Goal: Task Accomplishment & Management: Complete application form

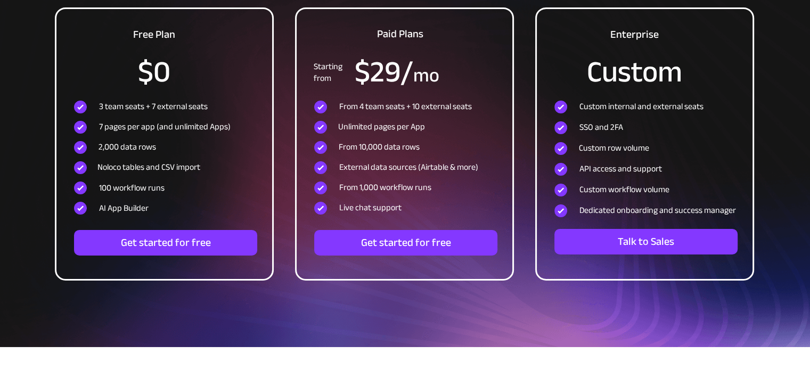
scroll to position [3562, 0]
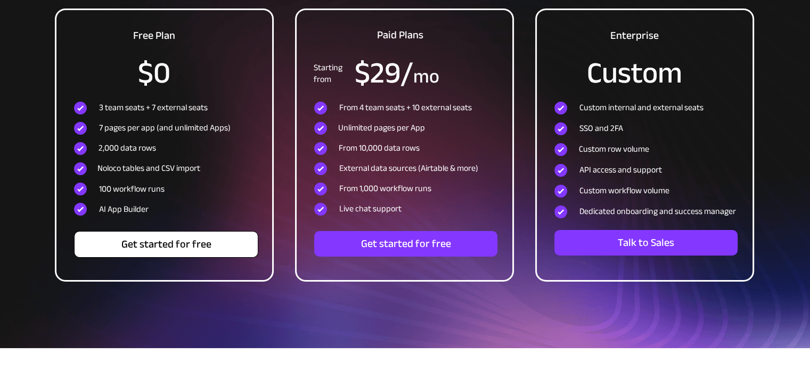
click at [205, 246] on span "Get started for free" at bounding box center [166, 244] width 183 height 13
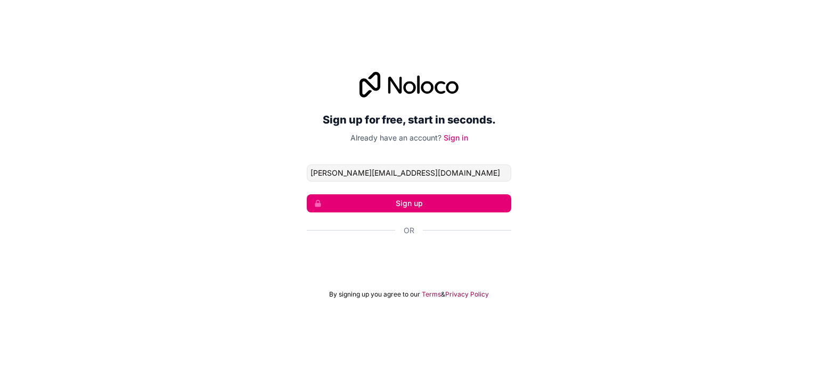
type input "[PERSON_NAME][EMAIL_ADDRESS][DOMAIN_NAME]"
click button "Sign up" at bounding box center [409, 203] width 205 height 18
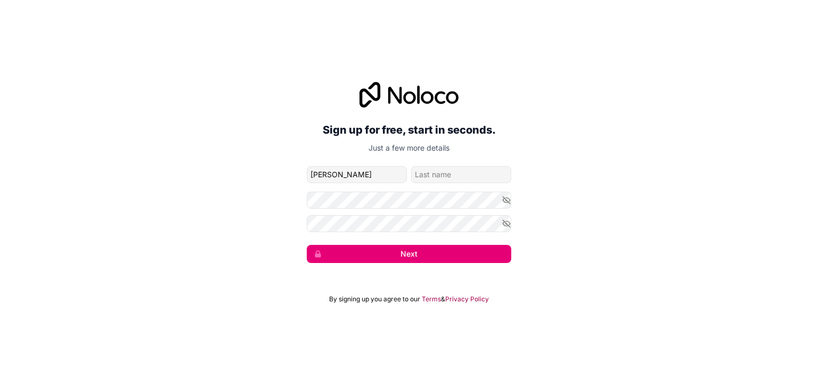
type input "[PERSON_NAME]"
type input "Mahgoub"
click at [510, 225] on icon "button" at bounding box center [507, 224] width 10 height 10
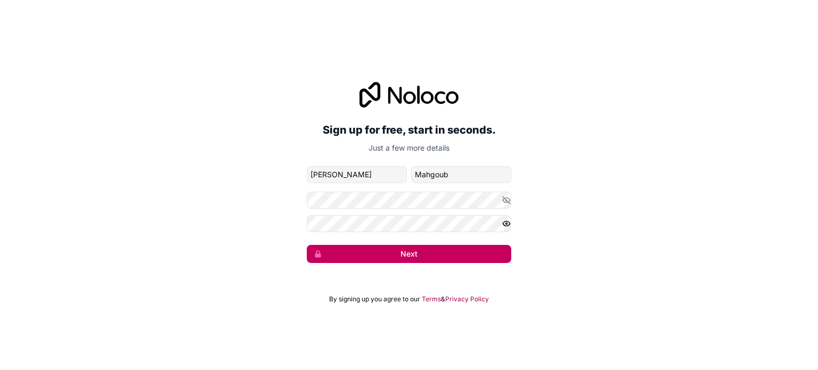
click at [494, 254] on button "Next" at bounding box center [409, 254] width 205 height 18
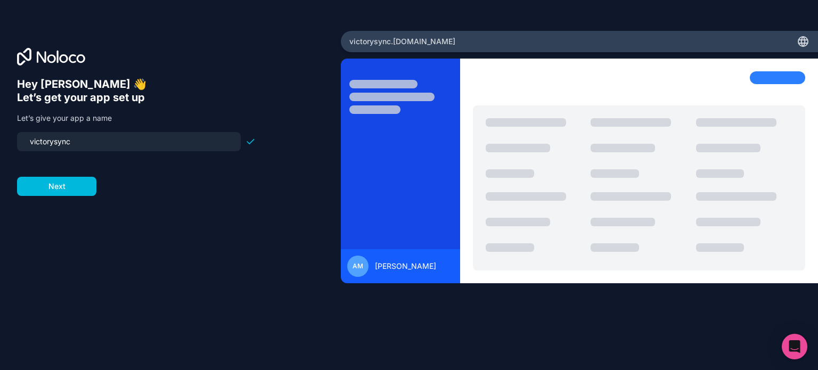
click at [148, 143] on input "victorysync" at bounding box center [128, 141] width 211 height 15
click at [127, 238] on div "Hey [PERSON_NAME] 👋 Let’s get your app set up Let’s give your app a name victor…" at bounding box center [170, 200] width 307 height 244
click at [72, 185] on button "Next" at bounding box center [56, 186] width 79 height 19
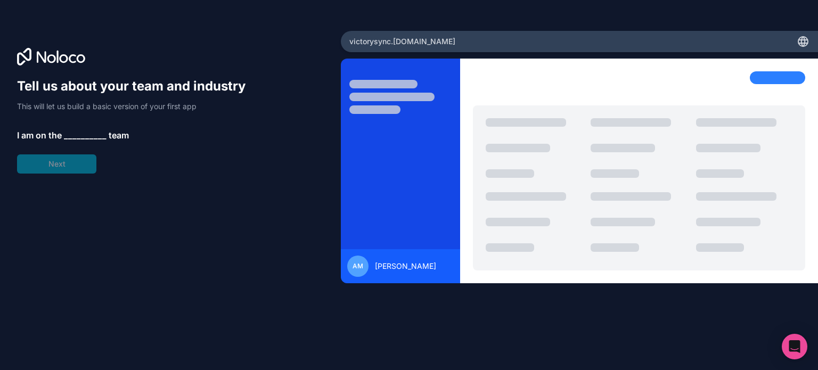
click at [81, 129] on span "__________" at bounding box center [85, 135] width 43 height 13
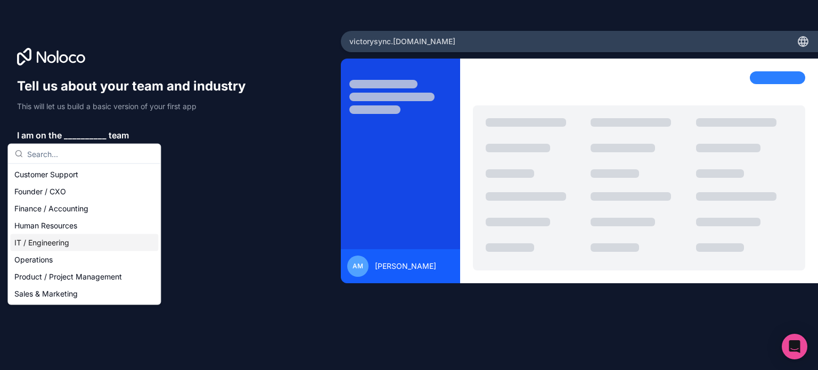
click at [113, 241] on div "IT / Engineering" at bounding box center [84, 242] width 148 height 17
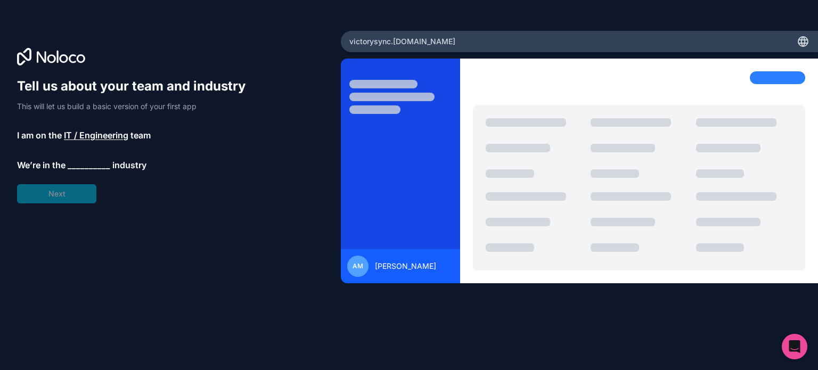
click at [102, 162] on span "__________" at bounding box center [89, 165] width 43 height 13
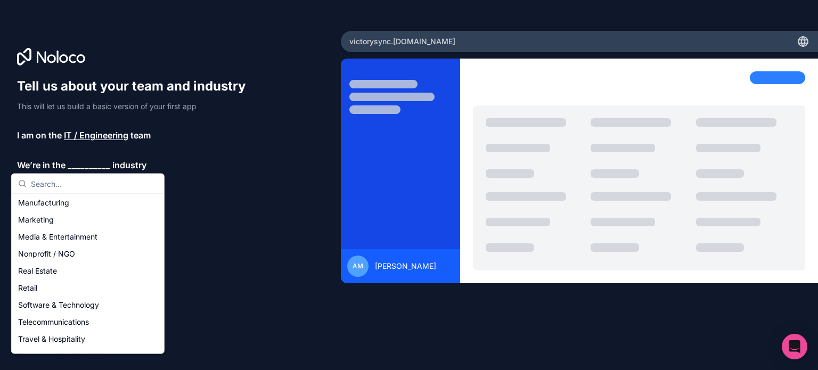
scroll to position [157, 0]
click at [95, 310] on div "Software & Technology" at bounding box center [88, 303] width 148 height 17
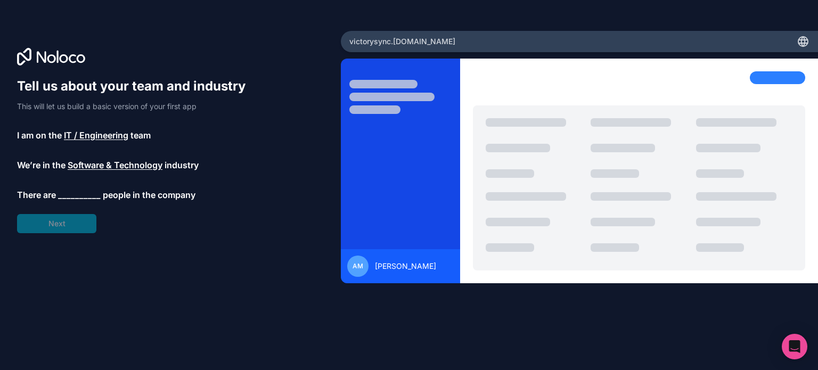
click at [77, 187] on div "Tell us about your team and industry This will let us build a basic version of …" at bounding box center [136, 156] width 239 height 156
click at [77, 191] on span "__________" at bounding box center [79, 195] width 43 height 13
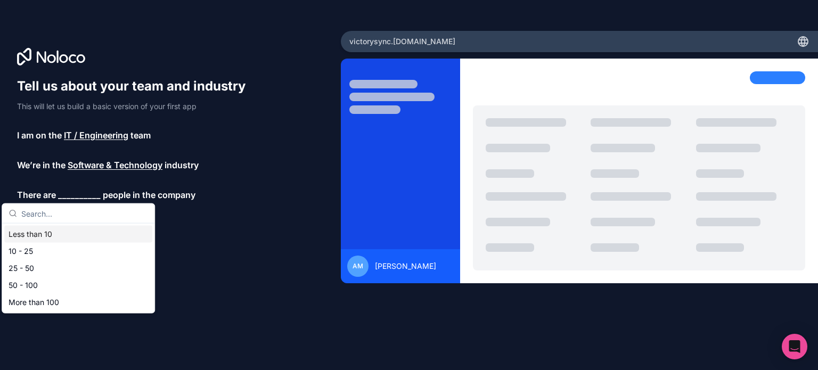
click at [83, 233] on div "Less than 10" at bounding box center [78, 234] width 148 height 17
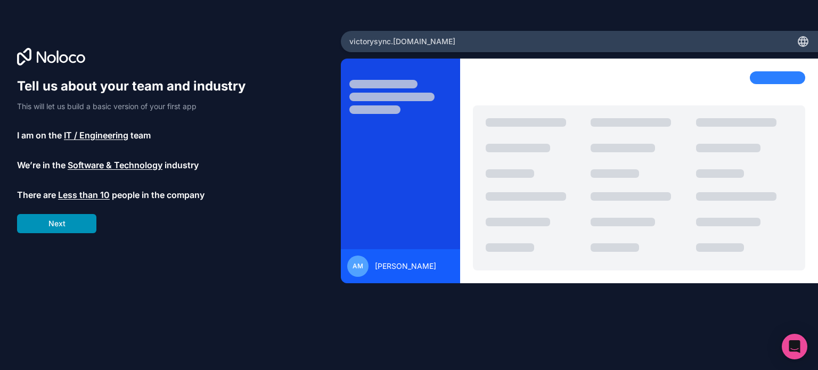
click at [79, 224] on button "Next" at bounding box center [56, 223] width 79 height 19
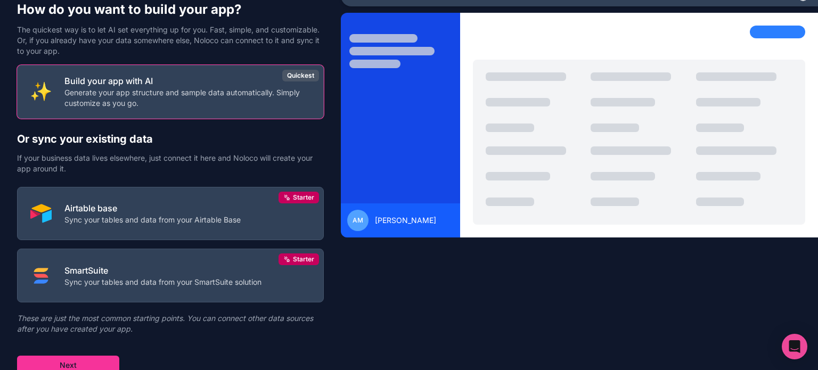
scroll to position [46, 0]
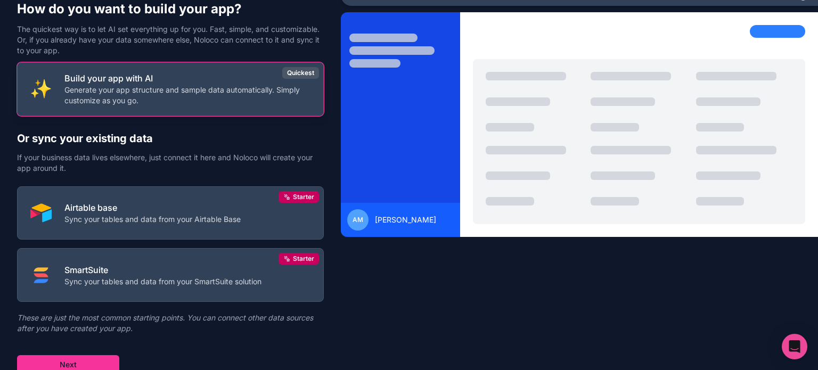
click at [166, 103] on p "Generate your app structure and sample data automatically. Simply customize as …" at bounding box center [187, 95] width 246 height 21
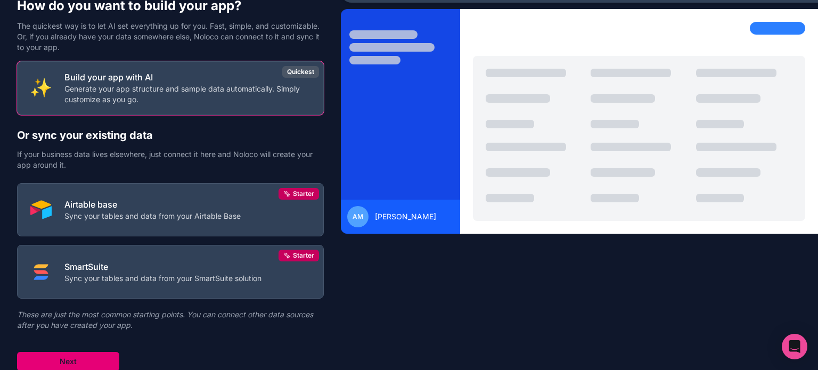
click at [96, 352] on button "Next" at bounding box center [68, 361] width 102 height 19
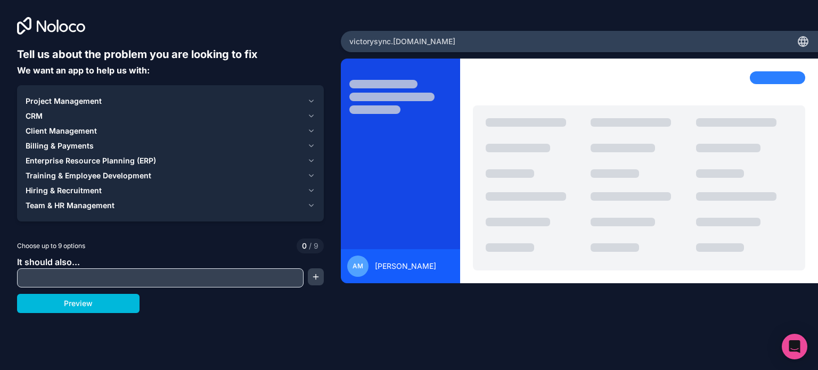
click at [308, 94] on button "Project Management" at bounding box center [171, 101] width 290 height 15
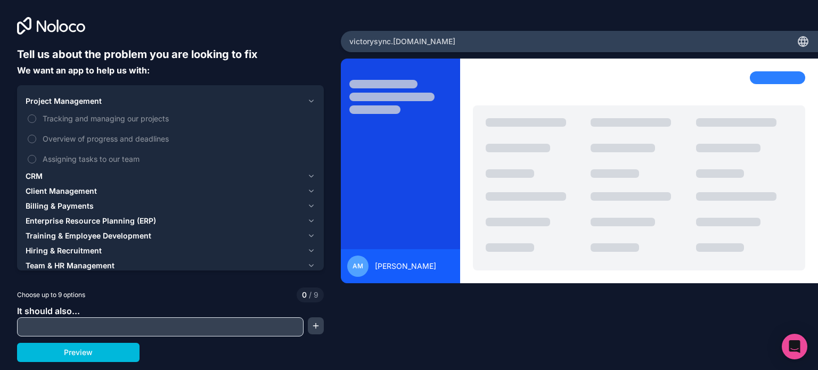
click at [101, 119] on span "Tracking and managing our projects" at bounding box center [178, 118] width 271 height 11
click at [36, 119] on button "Tracking and managing our projects" at bounding box center [32, 119] width 9 height 9
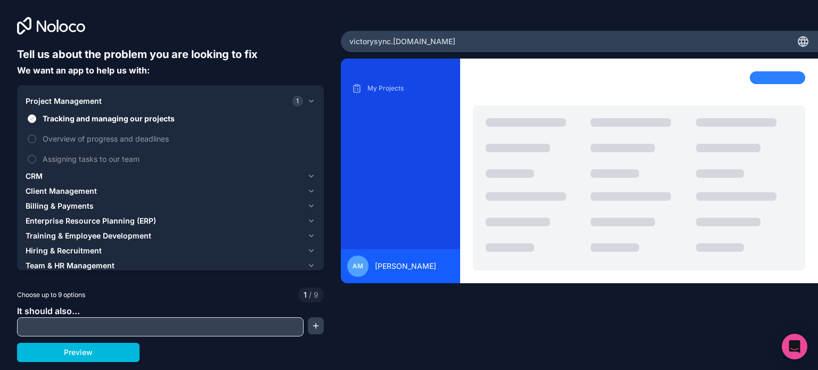
click at [128, 144] on label "Overview of progress and deadlines" at bounding box center [171, 139] width 290 height 20
click at [36, 143] on button "Overview of progress and deadlines" at bounding box center [32, 139] width 9 height 9
click at [124, 156] on span "Assigning tasks to our team" at bounding box center [178, 158] width 271 height 11
click at [36, 156] on button "Assigning tasks to our team" at bounding box center [32, 159] width 9 height 9
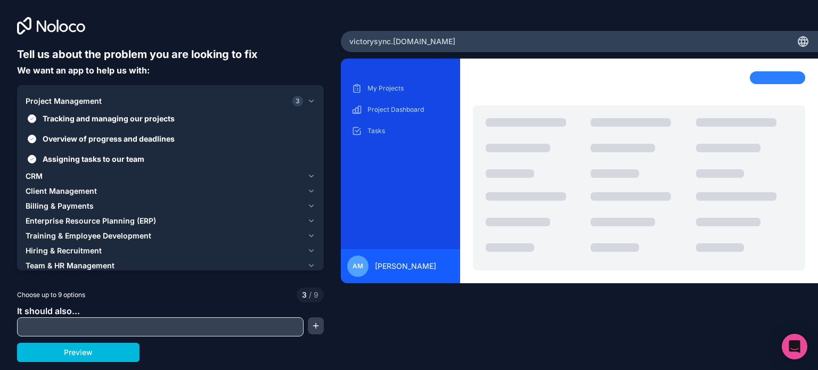
click at [83, 169] on button "CRM" at bounding box center [171, 176] width 290 height 15
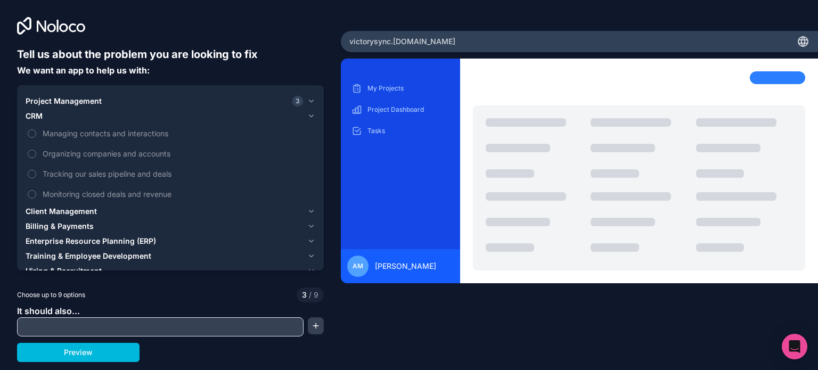
click at [90, 130] on span "Managing contacts and interactions" at bounding box center [178, 133] width 271 height 11
click at [36, 130] on button "Managing contacts and interactions" at bounding box center [32, 133] width 9 height 9
click at [95, 148] on span "Organizing companies and accounts" at bounding box center [178, 153] width 271 height 11
click at [36, 150] on button "Organizing companies and accounts" at bounding box center [32, 154] width 9 height 9
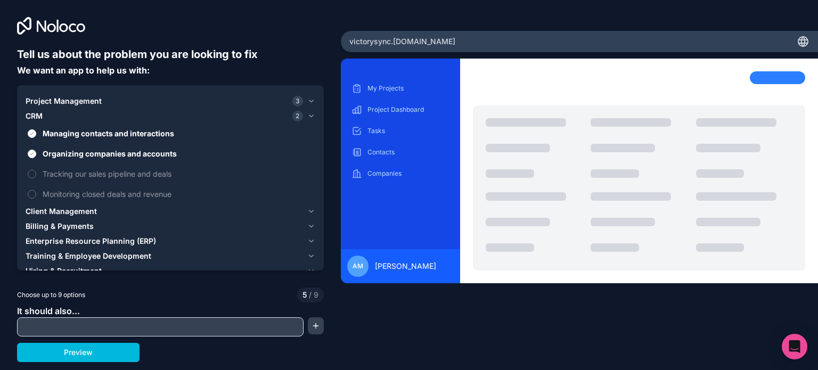
click at [100, 169] on span "Tracking our sales pipeline and deals" at bounding box center [178, 173] width 271 height 11
click at [36, 170] on button "Tracking our sales pipeline and deals" at bounding box center [32, 174] width 9 height 9
click at [97, 193] on span "Monitoring closed deals and revenue" at bounding box center [178, 194] width 271 height 11
click at [36, 193] on button "Monitoring closed deals and revenue" at bounding box center [32, 194] width 9 height 9
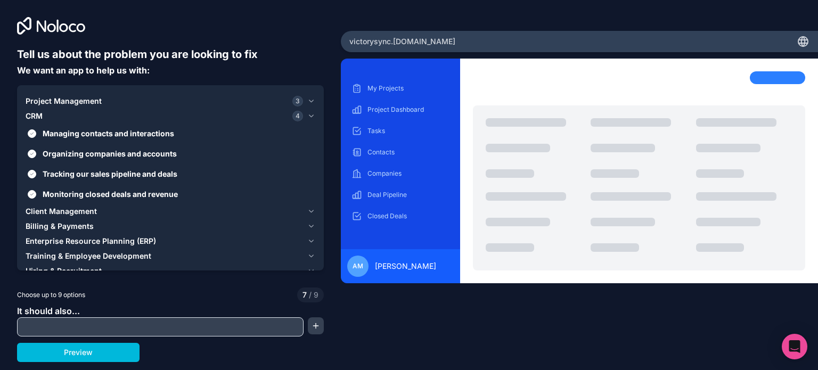
click at [62, 214] on span "Client Management" at bounding box center [61, 211] width 71 height 11
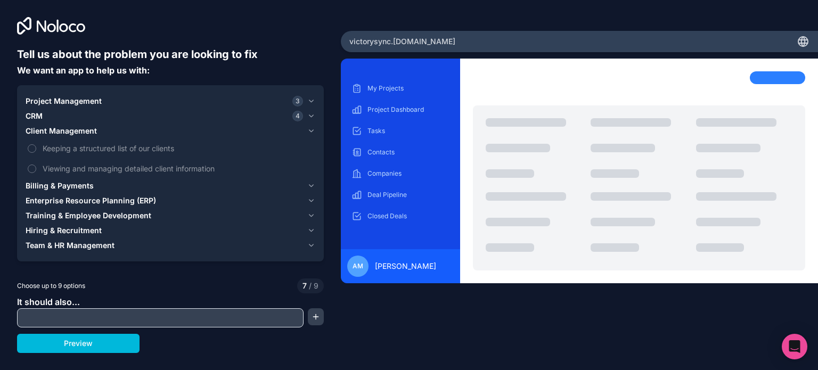
click at [102, 148] on span "Keeping a structured list of our clients" at bounding box center [178, 148] width 271 height 11
click at [36, 148] on button "Keeping a structured list of our clients" at bounding box center [32, 148] width 9 height 9
click at [100, 165] on span "Viewing and managing detailed client information" at bounding box center [178, 168] width 271 height 11
click at [36, 165] on button "Viewing and managing detailed client information" at bounding box center [32, 169] width 9 height 9
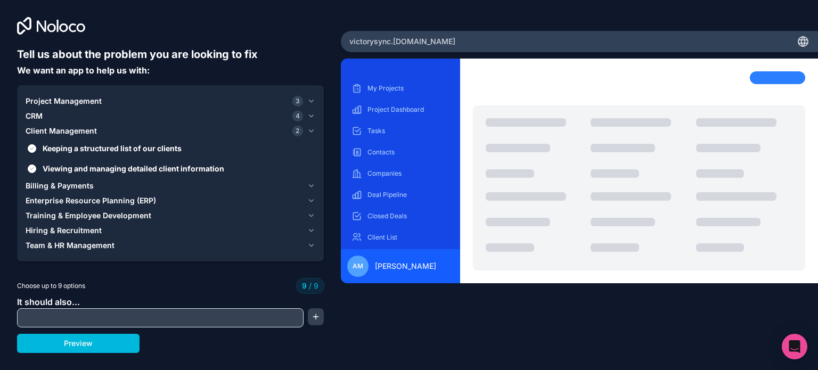
click at [76, 185] on span "Billing & Payments" at bounding box center [60, 186] width 68 height 11
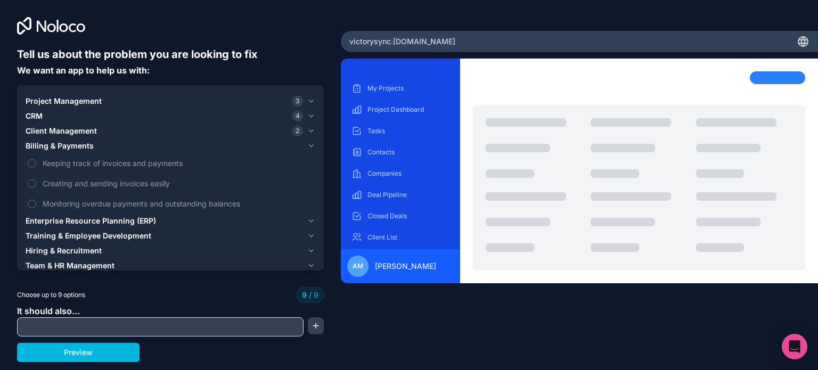
click at [92, 161] on span "Keeping track of invoices and payments" at bounding box center [178, 163] width 271 height 11
click at [85, 185] on span "Creating and sending invoices easily" at bounding box center [178, 183] width 271 height 11
click at [83, 203] on span "Monitoring overdue payments and outstanding balances" at bounding box center [178, 203] width 271 height 11
click at [29, 197] on label "Monitoring overdue payments and outstanding balances" at bounding box center [171, 204] width 290 height 20
click at [310, 95] on button "Project Management 3" at bounding box center [171, 101] width 290 height 15
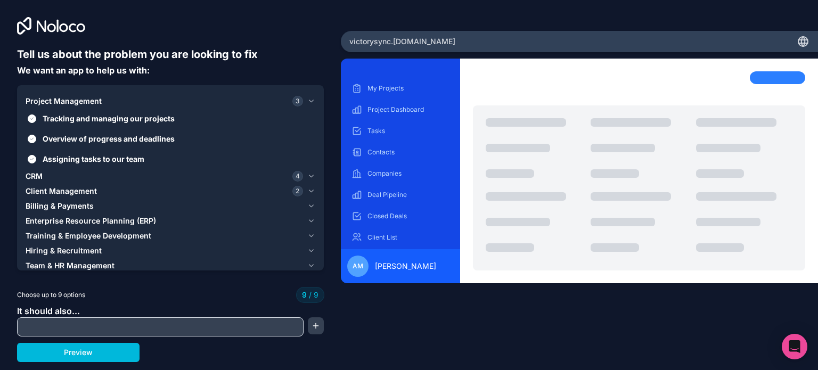
click at [308, 172] on icon "button" at bounding box center [311, 176] width 8 height 9
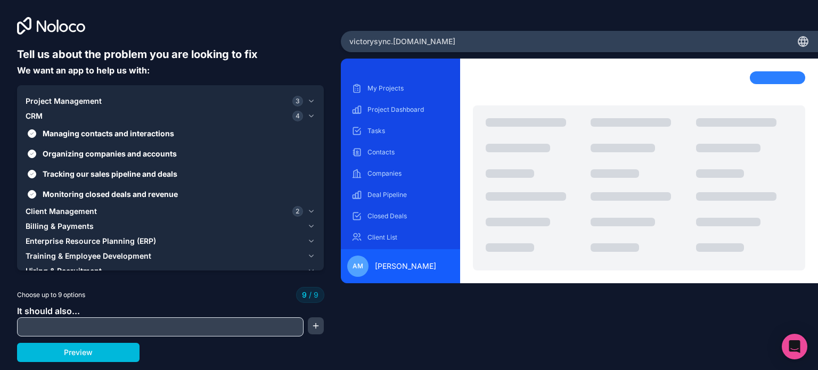
click at [313, 118] on icon "button" at bounding box center [311, 116] width 8 height 9
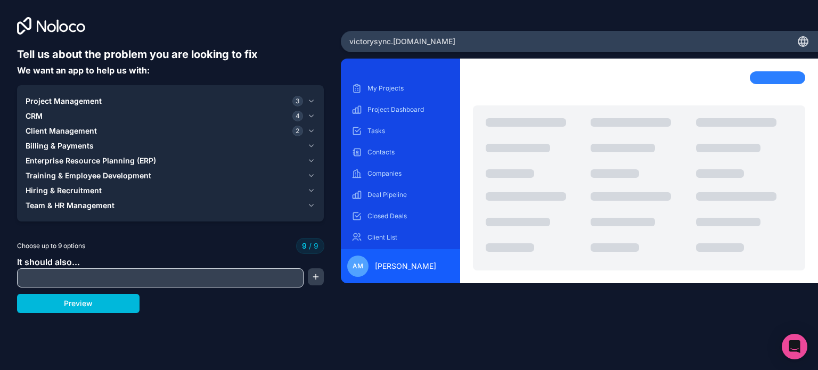
click at [66, 100] on span "Project Management" at bounding box center [64, 101] width 76 height 11
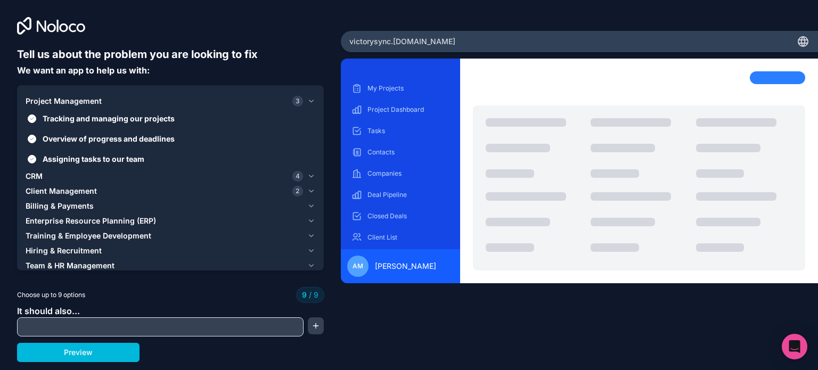
click at [66, 100] on span "Project Management" at bounding box center [64, 101] width 76 height 11
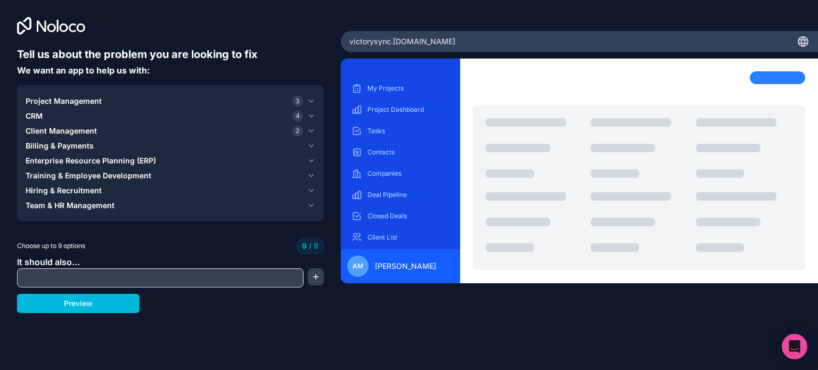
click at [54, 114] on div "CRM 4" at bounding box center [165, 116] width 278 height 11
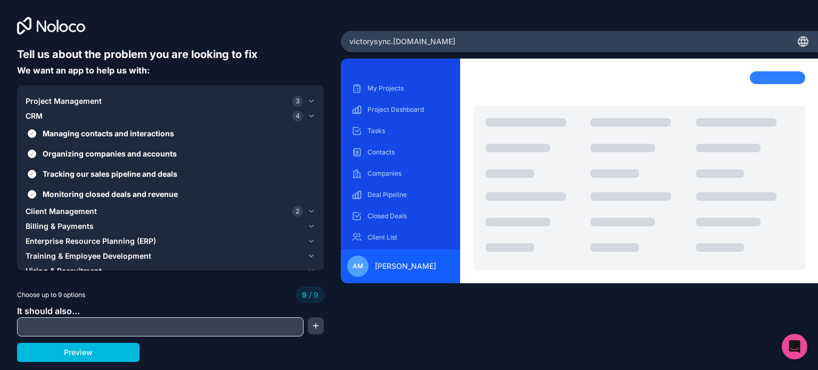
click at [71, 209] on span "Client Management" at bounding box center [61, 211] width 71 height 11
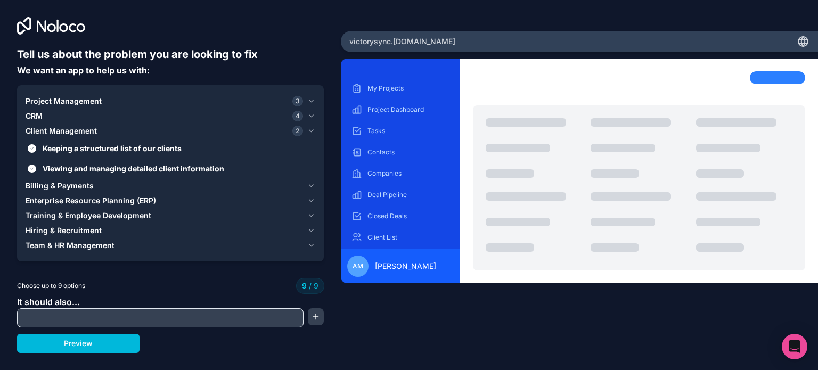
click at [55, 118] on div "CRM 4" at bounding box center [165, 116] width 278 height 11
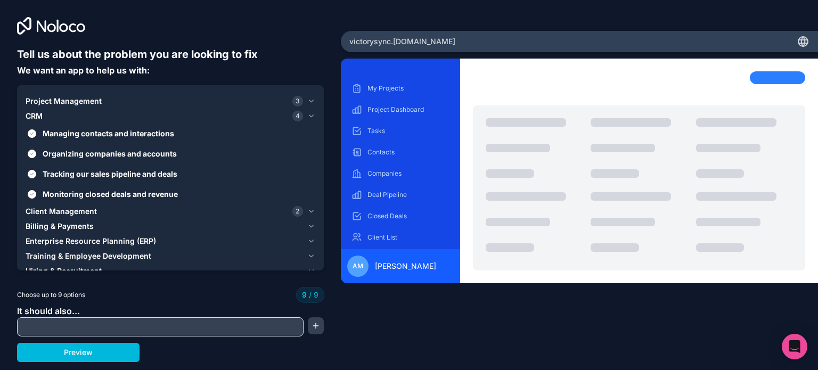
click at [36, 134] on label "Managing contacts and interactions" at bounding box center [171, 134] width 290 height 20
click at [36, 134] on button "Managing contacts and interactions" at bounding box center [32, 133] width 9 height 9
click at [30, 128] on label "Managing contacts and interactions" at bounding box center [171, 134] width 290 height 20
click at [30, 129] on button "Managing contacts and interactions" at bounding box center [32, 133] width 9 height 9
click at [71, 170] on span "Tracking our sales pipeline and deals" at bounding box center [178, 173] width 271 height 11
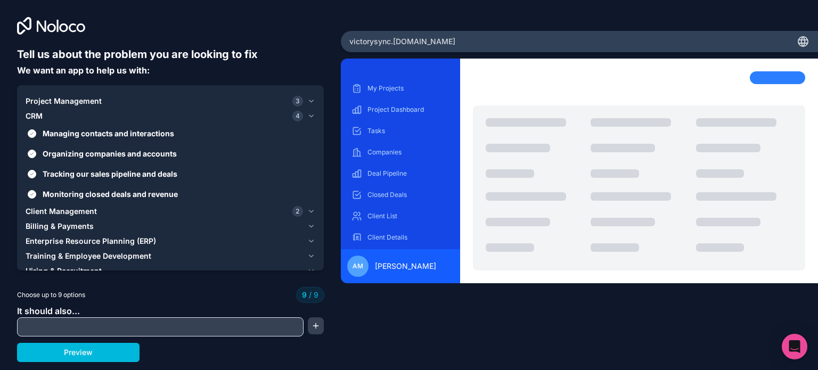
click at [36, 170] on button "Tracking our sales pipeline and deals" at bounding box center [32, 174] width 9 height 9
click at [71, 170] on span "Tracking our sales pipeline and deals" at bounding box center [178, 173] width 271 height 11
click at [36, 170] on button "Tracking our sales pipeline and deals" at bounding box center [32, 174] width 9 height 9
click at [71, 170] on span "Tracking our sales pipeline and deals" at bounding box center [178, 173] width 271 height 11
click at [36, 170] on button "Tracking our sales pipeline and deals" at bounding box center [32, 174] width 9 height 9
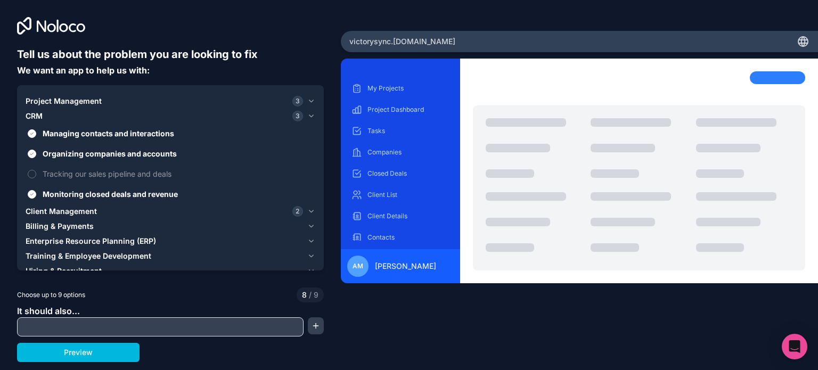
click at [101, 193] on span "Monitoring closed deals and revenue" at bounding box center [178, 194] width 271 height 11
click at [36, 193] on button "Monitoring closed deals and revenue" at bounding box center [32, 194] width 9 height 9
click at [165, 132] on span "Managing contacts and interactions" at bounding box center [178, 133] width 271 height 11
click at [36, 132] on button "Managing contacts and interactions" at bounding box center [32, 133] width 9 height 9
click at [292, 121] on button "CRM 1" at bounding box center [171, 116] width 290 height 15
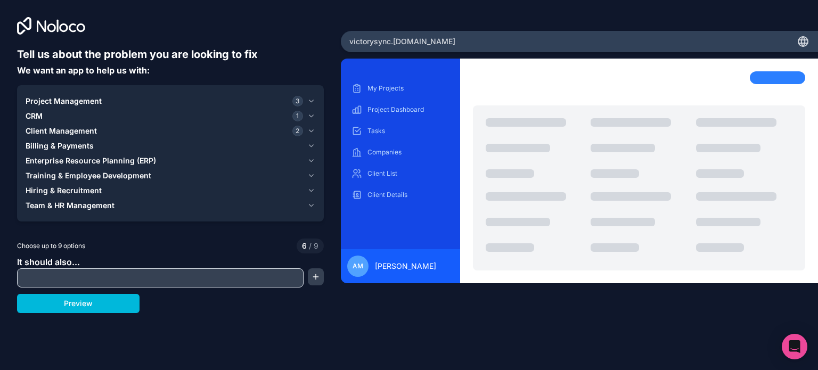
click at [83, 148] on span "Billing & Payments" at bounding box center [60, 146] width 68 height 11
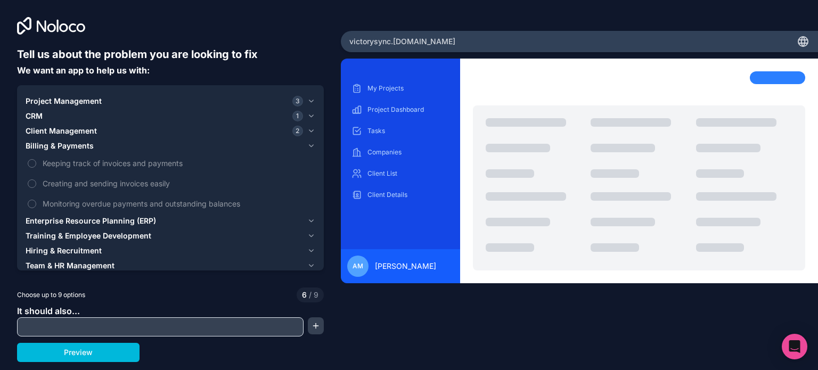
click at [187, 202] on span "Monitoring overdue payments and outstanding balances" at bounding box center [178, 203] width 271 height 11
click at [36, 202] on button "Monitoring overdue payments and outstanding balances" at bounding box center [32, 204] width 9 height 9
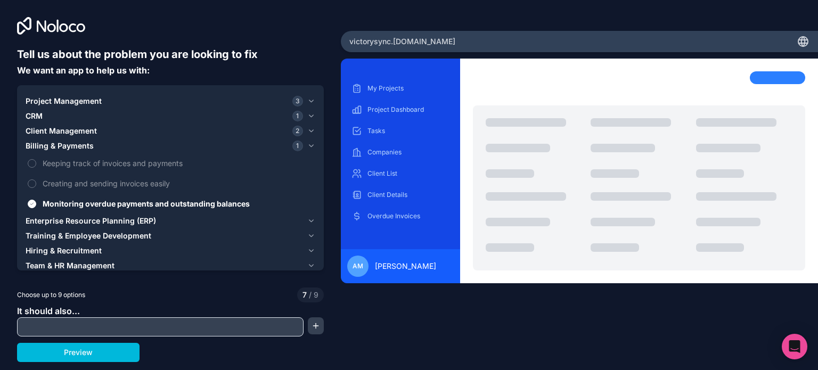
click at [96, 221] on span "Enterprise Resource Planning (ERP)" at bounding box center [91, 221] width 130 height 11
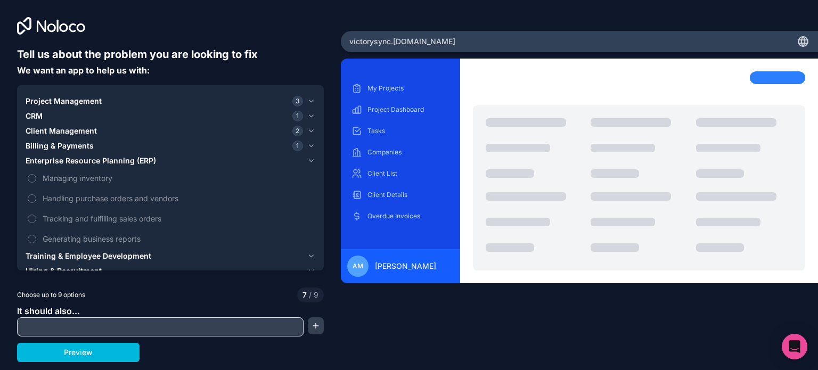
click at [132, 164] on span "Enterprise Resource Planning (ERP)" at bounding box center [91, 161] width 130 height 11
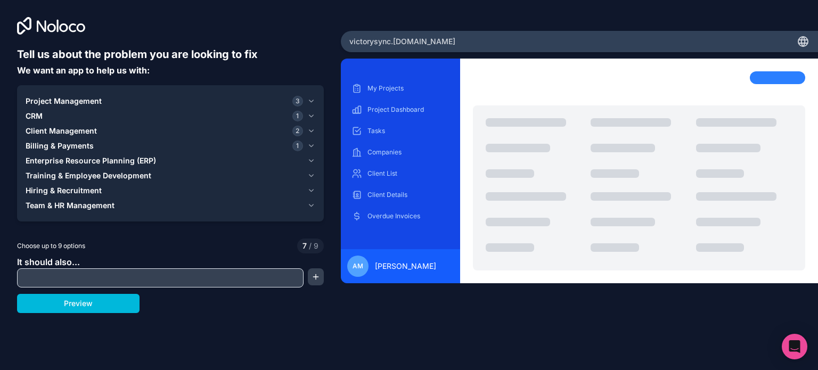
click at [130, 174] on span "Training & Employee Development" at bounding box center [89, 175] width 126 height 11
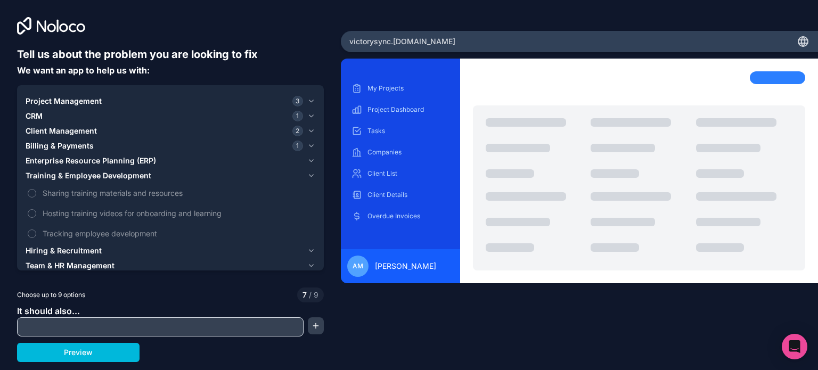
click at [123, 172] on span "Training & Employee Development" at bounding box center [89, 175] width 126 height 11
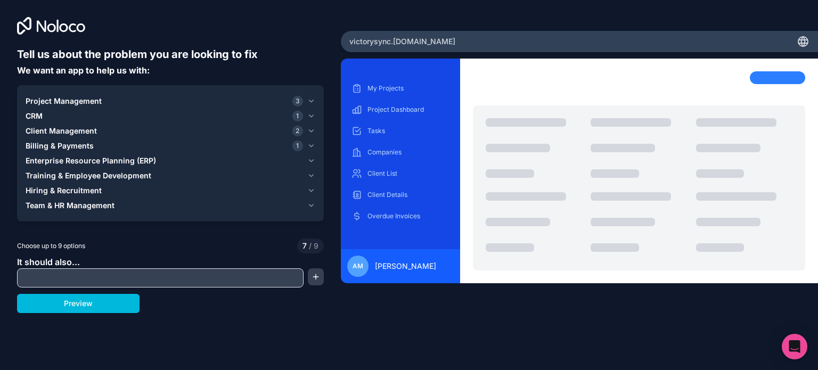
click at [123, 172] on span "Training & Employee Development" at bounding box center [89, 175] width 126 height 11
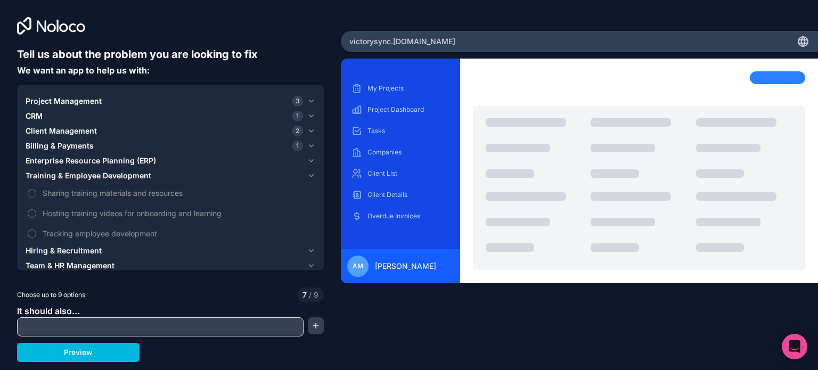
click at [113, 169] on button "Training & Employee Development" at bounding box center [171, 175] width 290 height 15
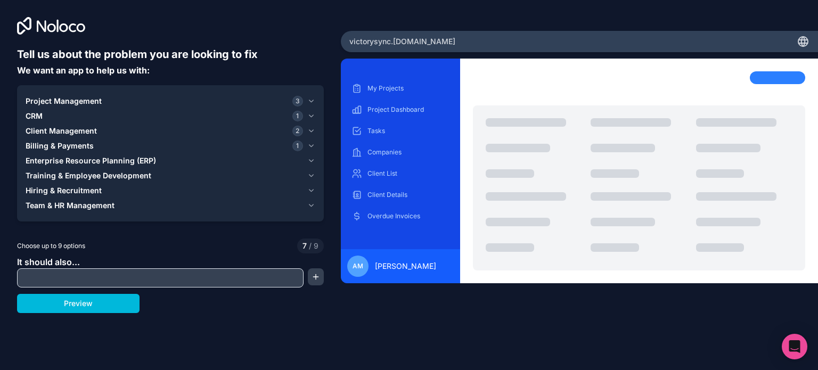
click at [289, 276] on input "text" at bounding box center [160, 278] width 281 height 15
click at [83, 200] on span "Team & HR Management" at bounding box center [70, 205] width 89 height 11
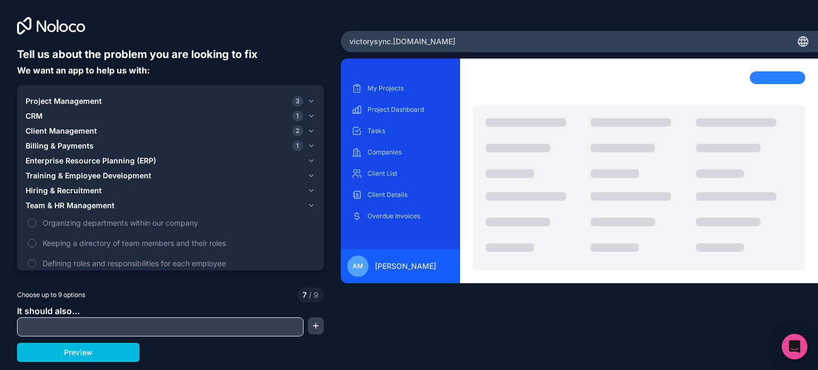
click at [134, 218] on span "Organizing departments within our company" at bounding box center [178, 222] width 271 height 11
click at [36, 219] on button "Organizing departments within our company" at bounding box center [32, 223] width 9 height 9
click at [124, 261] on span "Defining roles and responsibilities for each employee" at bounding box center [178, 263] width 271 height 11
click at [36, 261] on button "Defining roles and responsibilities for each employee" at bounding box center [32, 263] width 9 height 9
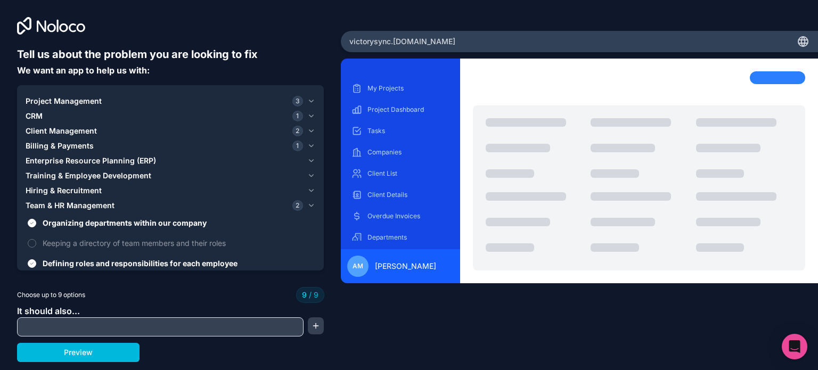
click at [128, 330] on input "text" at bounding box center [160, 327] width 281 height 15
type input "B"
type input "a"
type input "Apps for each customer"
click at [316, 325] on button "button" at bounding box center [316, 325] width 16 height 17
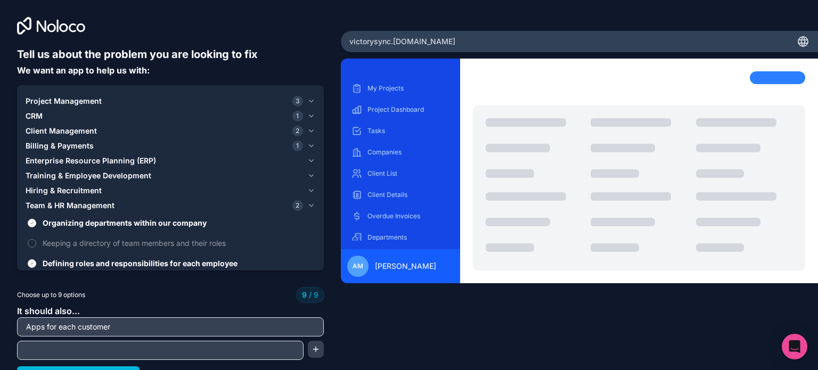
click at [286, 325] on input "Apps for each customer" at bounding box center [170, 327] width 301 height 15
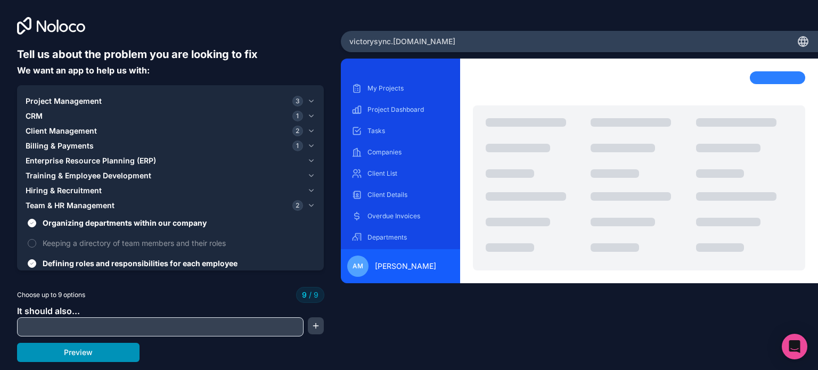
click at [110, 345] on button "Preview" at bounding box center [78, 352] width 123 height 19
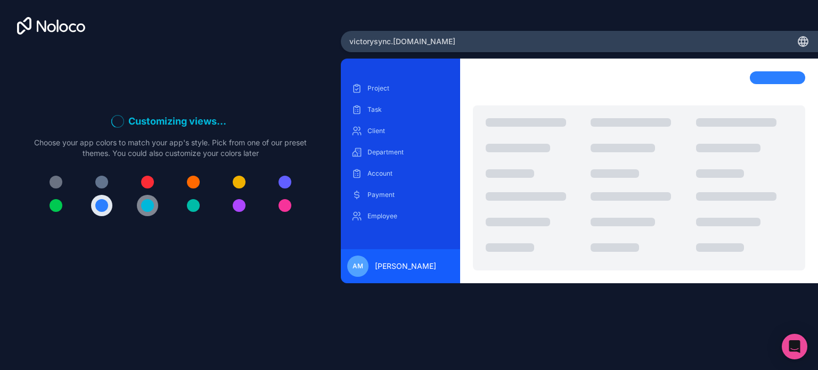
click at [153, 208] on div at bounding box center [147, 205] width 13 height 13
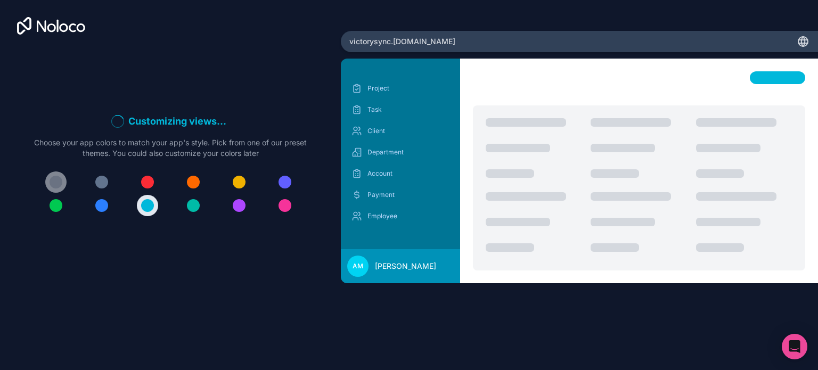
click at [59, 180] on div at bounding box center [56, 182] width 13 height 13
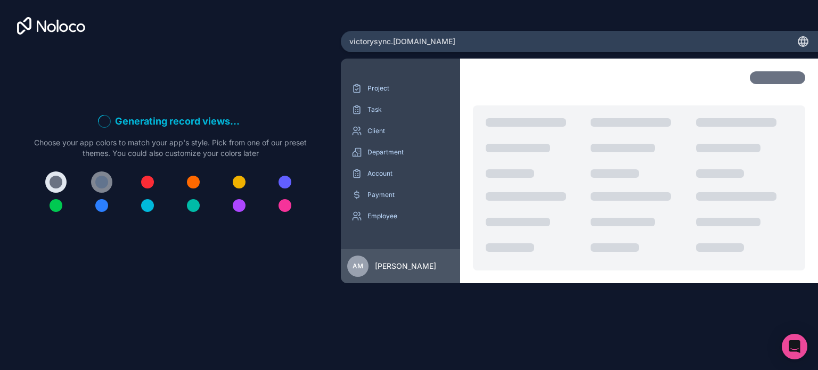
click at [103, 189] on button at bounding box center [101, 182] width 21 height 21
click at [41, 186] on div at bounding box center [170, 194] width 273 height 45
click at [54, 179] on div at bounding box center [56, 182] width 13 height 13
click at [626, 45] on div "victorysync .[DOMAIN_NAME]" at bounding box center [579, 41] width 477 height 21
click at [572, 40] on div "victorysync .[DOMAIN_NAME]" at bounding box center [579, 41] width 477 height 21
